Goal: Task Accomplishment & Management: Use online tool/utility

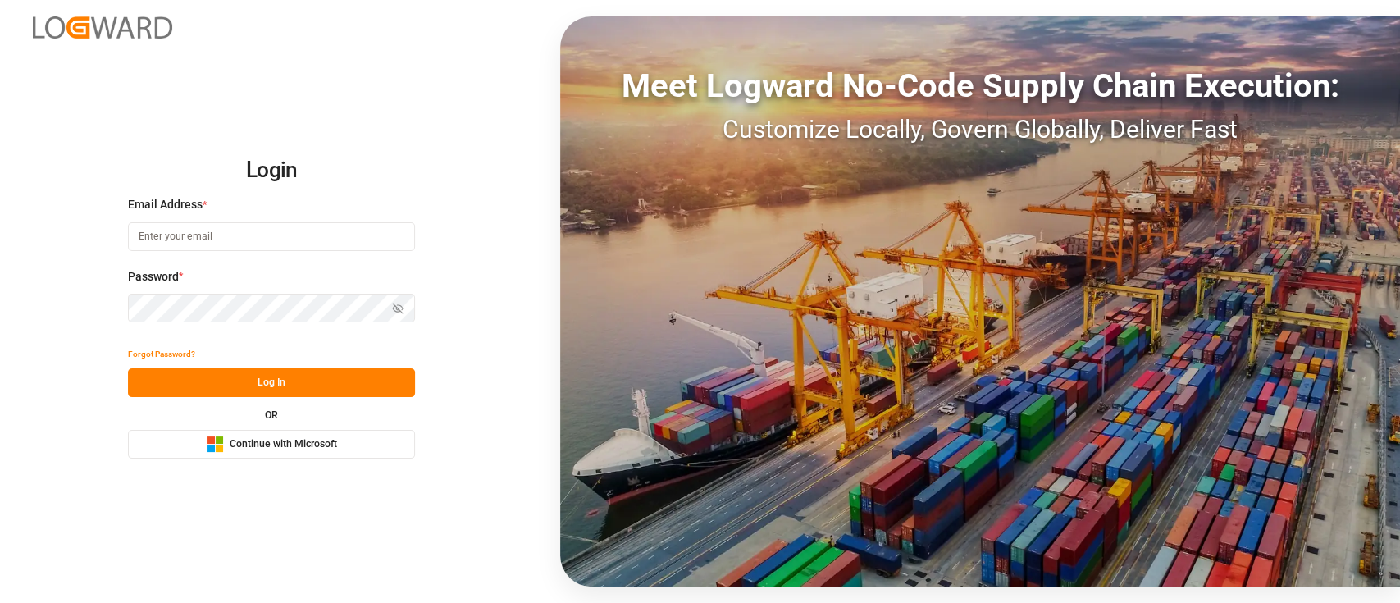
click at [296, 443] on span "Continue with Microsoft" at bounding box center [283, 444] width 107 height 15
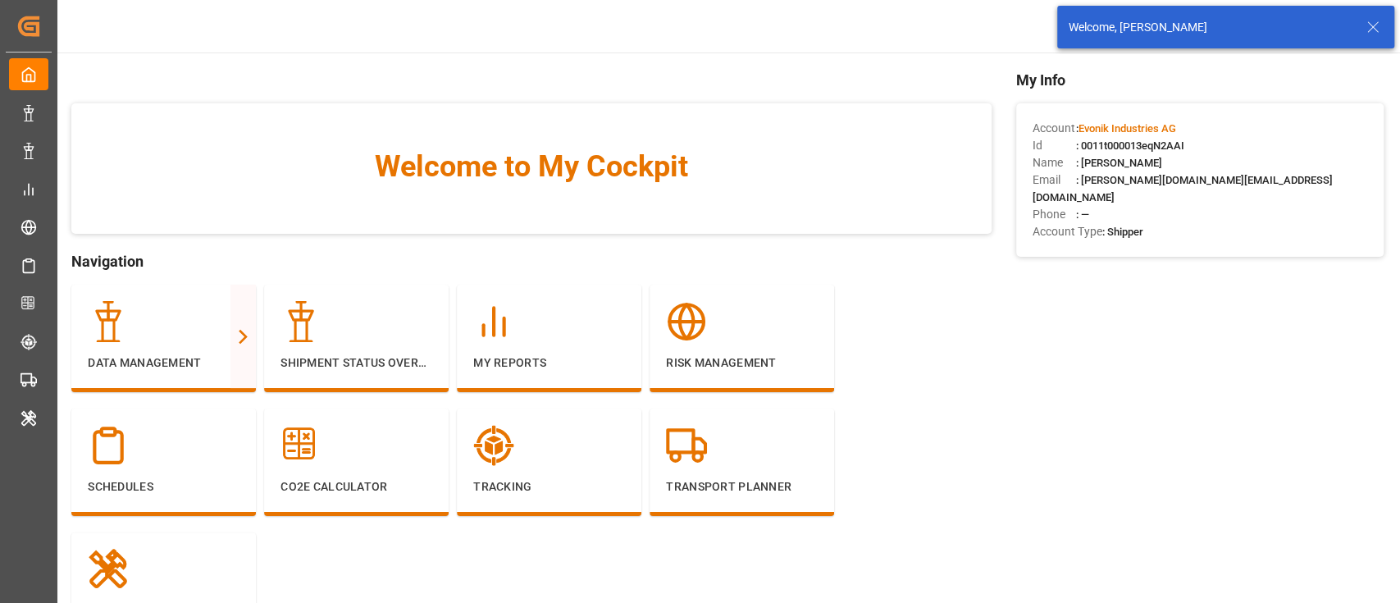
click at [1370, 31] on icon at bounding box center [1373, 27] width 20 height 20
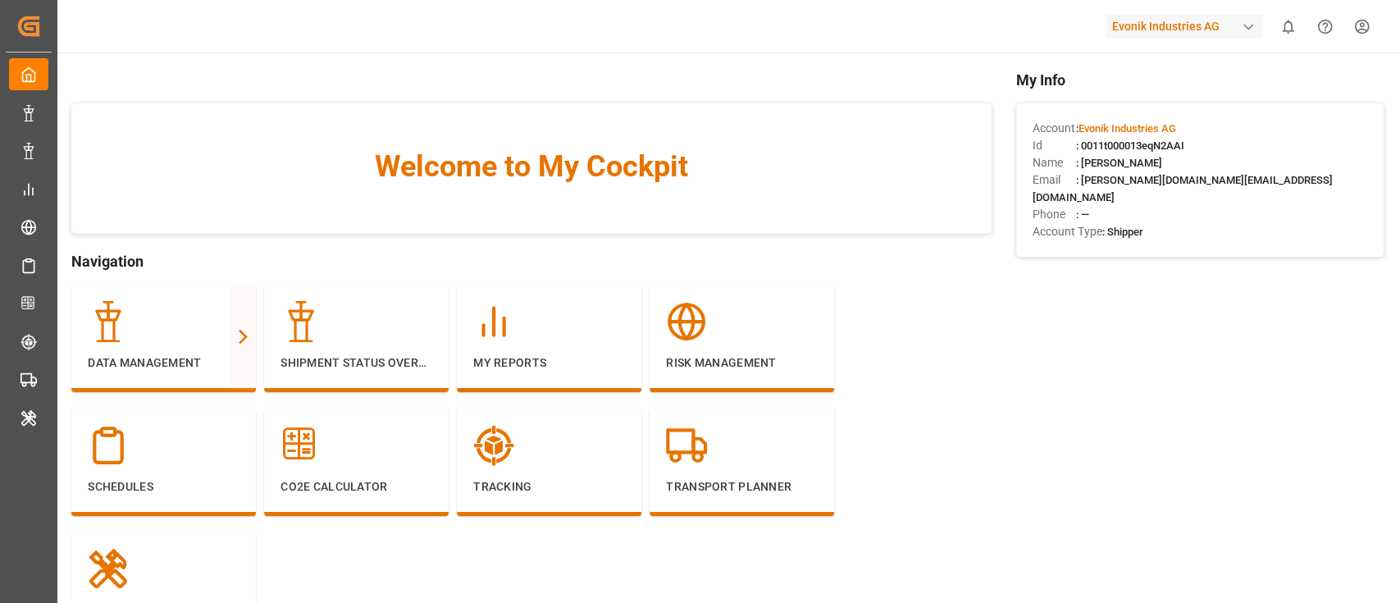
click at [1191, 20] on div "Evonik Industries AG" at bounding box center [1183, 27] width 157 height 24
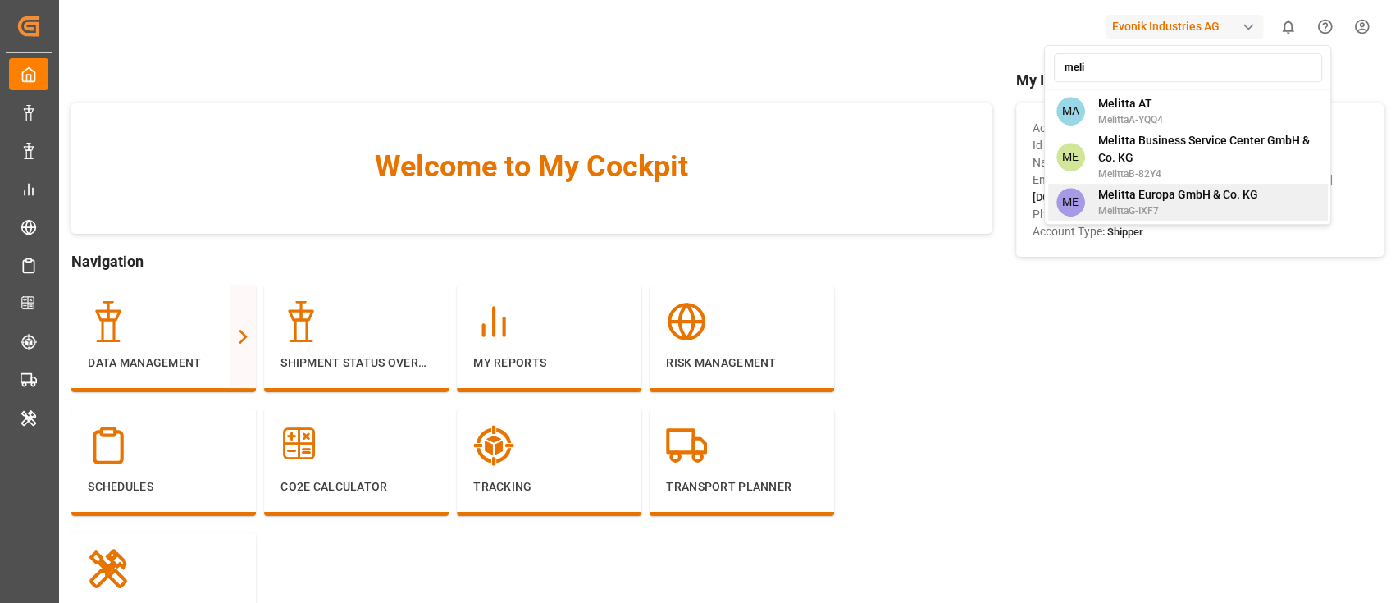
type input "meli"
click at [1193, 192] on span "Melitta Europa GmbH & Co. KG" at bounding box center [1177, 194] width 160 height 17
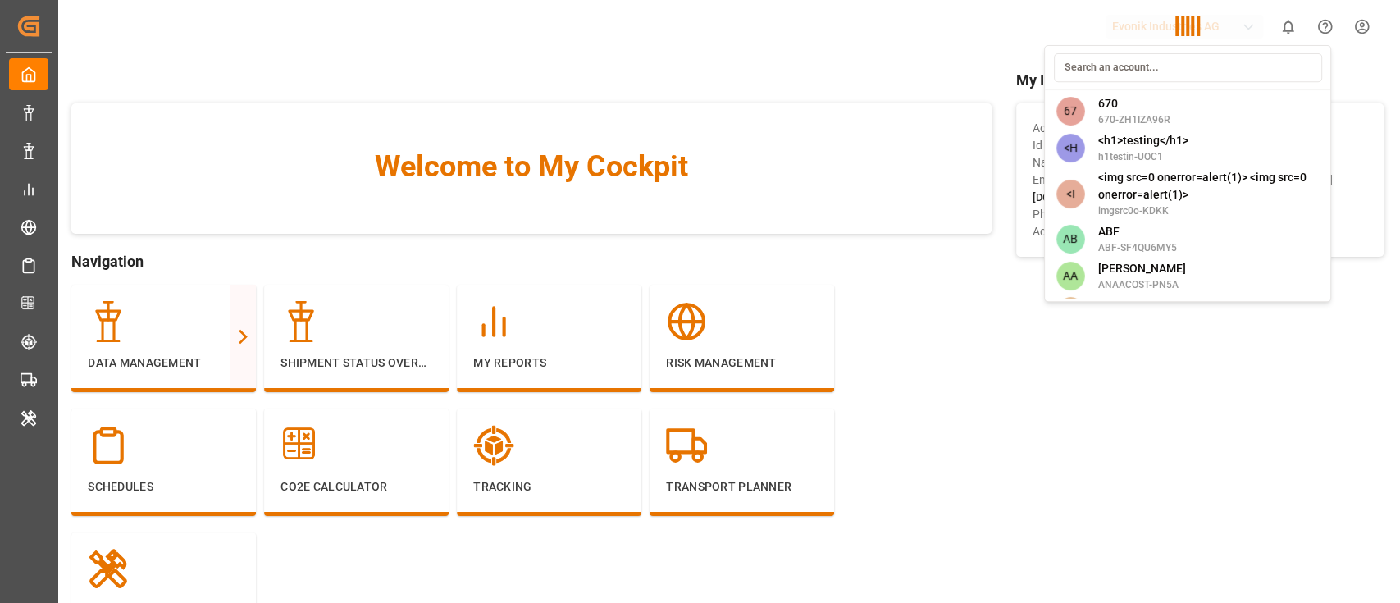
click at [1193, 192] on div "67 670 670-ZH1IZA96R <H <h1>testing</h1> h1testin-UOC1 <I <img src=0 onerror=al…" at bounding box center [1187, 173] width 287 height 257
